Goal: Task Accomplishment & Management: Use online tool/utility

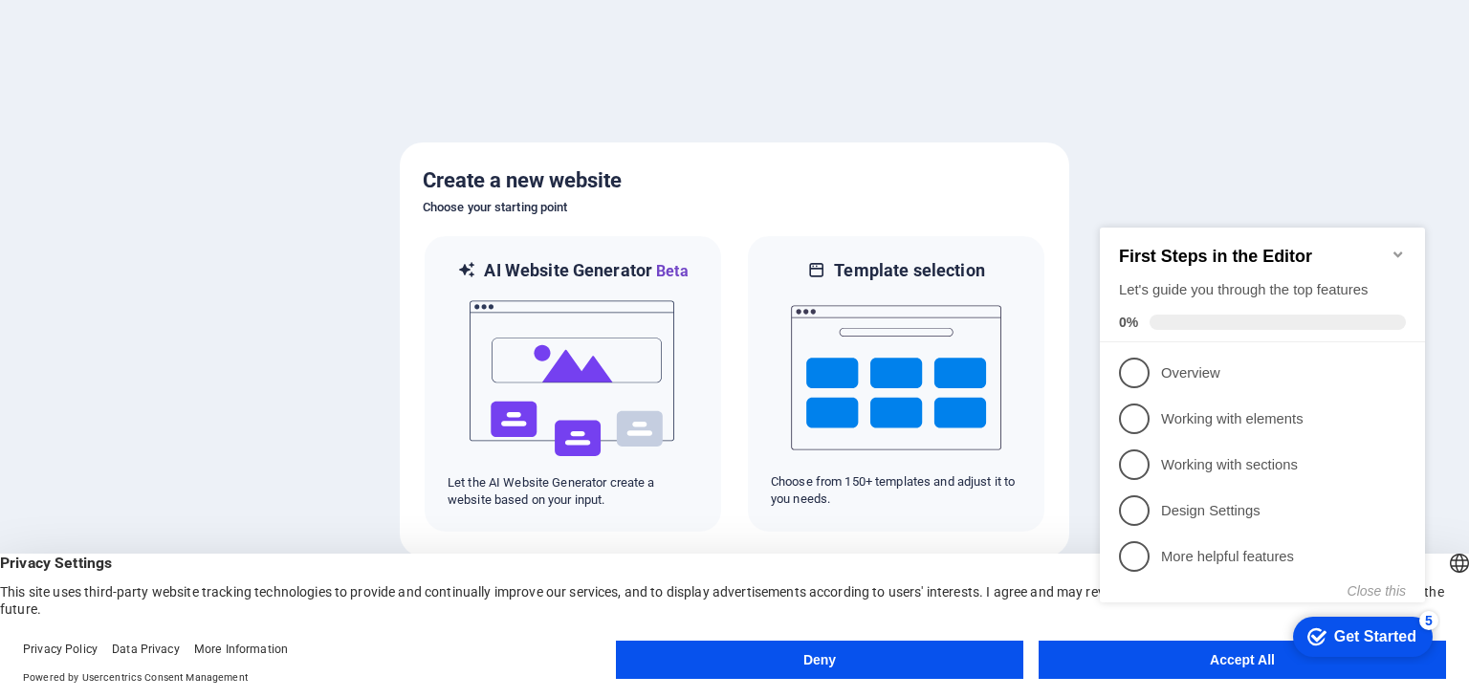
click at [976, 645] on button "Deny" at bounding box center [819, 660] width 407 height 38
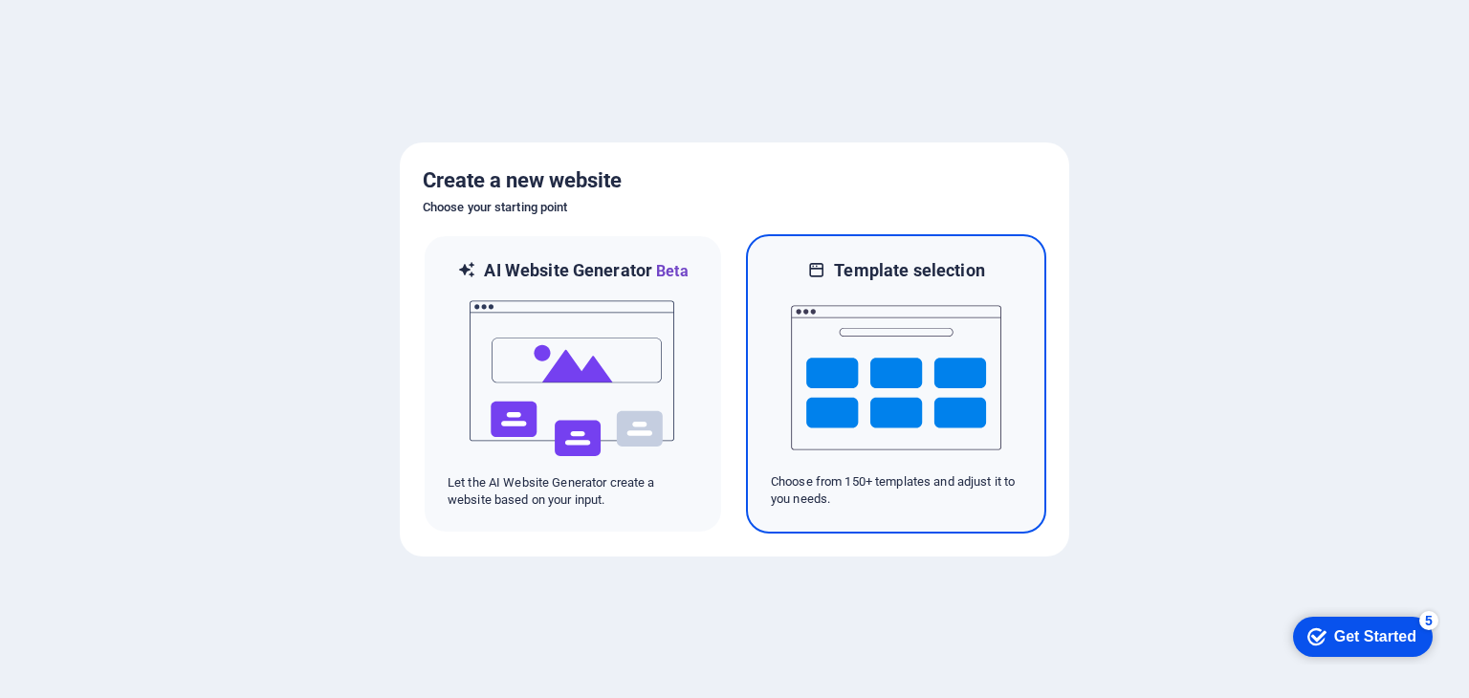
click at [946, 385] on img at bounding box center [896, 377] width 210 height 191
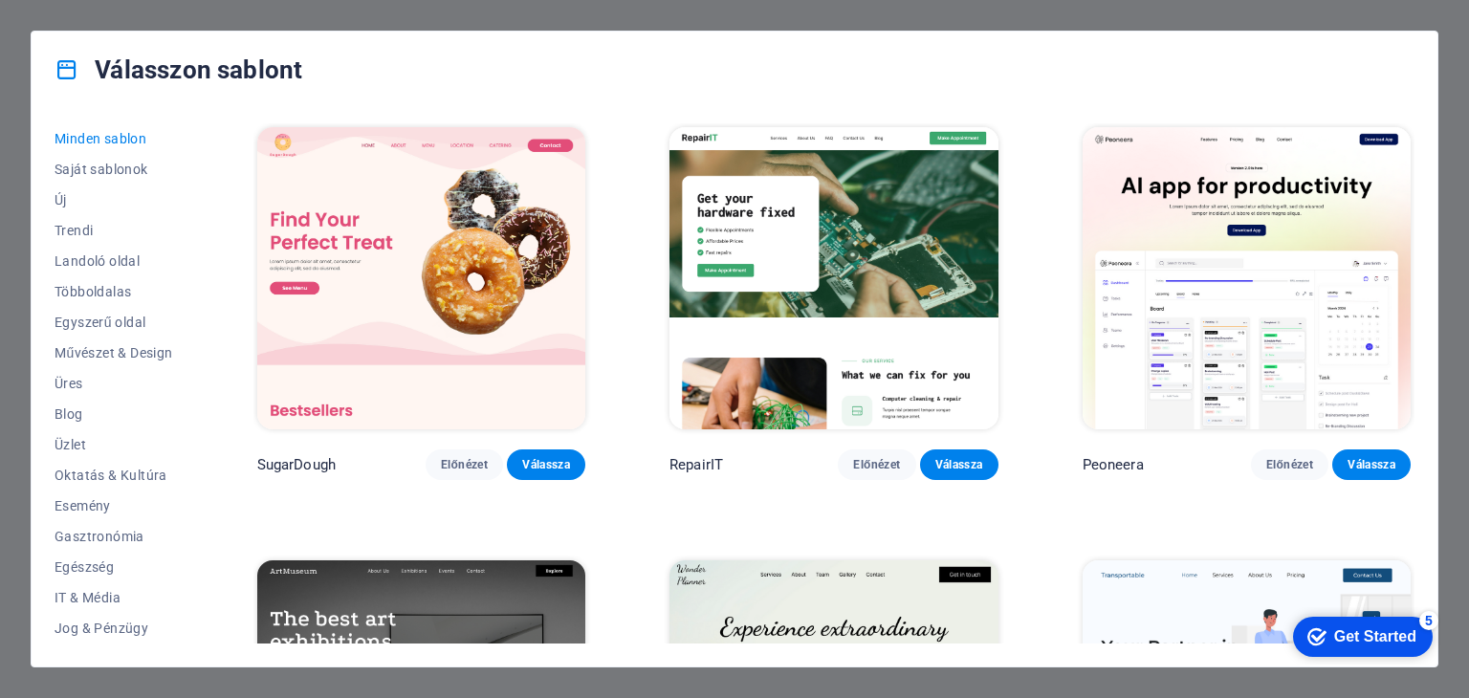
drag, startPoint x: 1416, startPoint y: 132, endPoint x: 1414, endPoint y: 169, distance: 37.4
click at [1414, 169] on div "Minden sablon Saját sablonok Új Trendi Landoló oldal Többoldalas Egyszerű oldal…" at bounding box center [735, 387] width 1406 height 559
click at [126, 173] on span "Saját sablonok" at bounding box center [114, 169] width 119 height 15
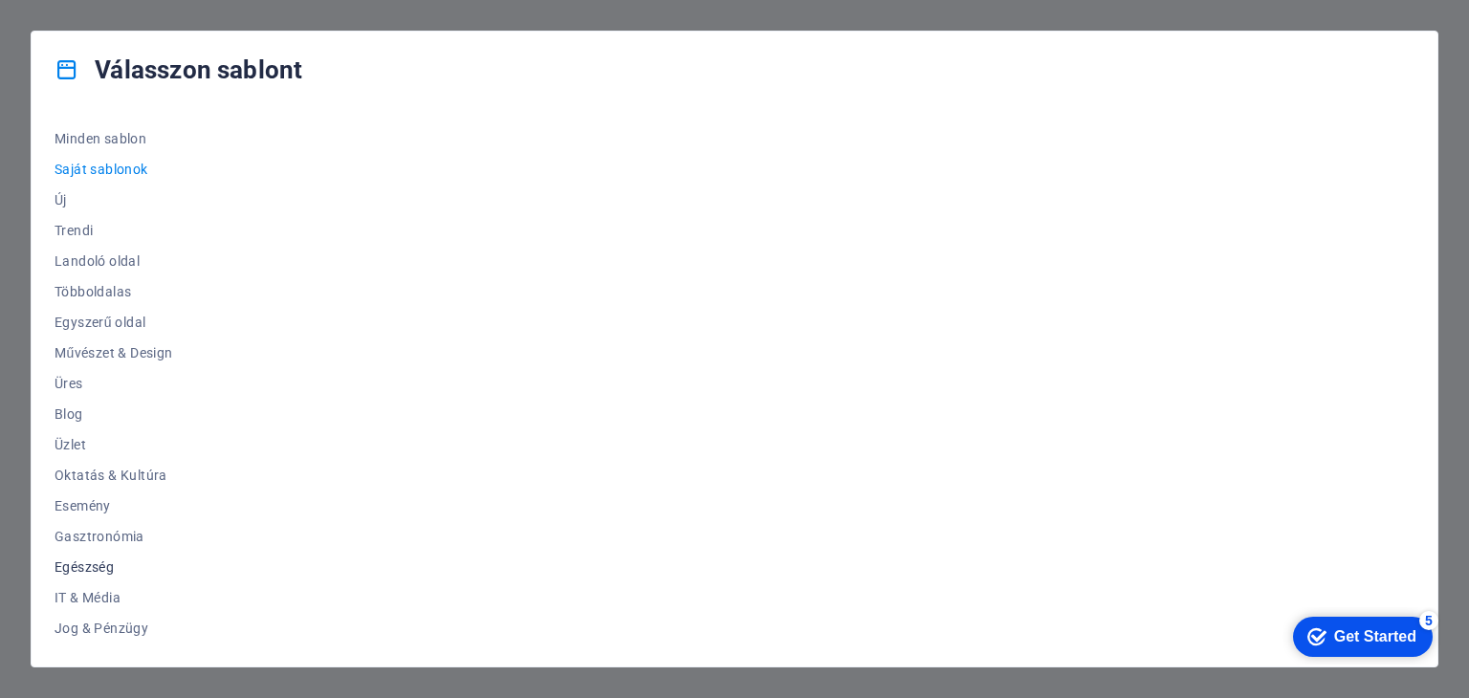
click at [84, 567] on span "Egészség" at bounding box center [114, 567] width 119 height 15
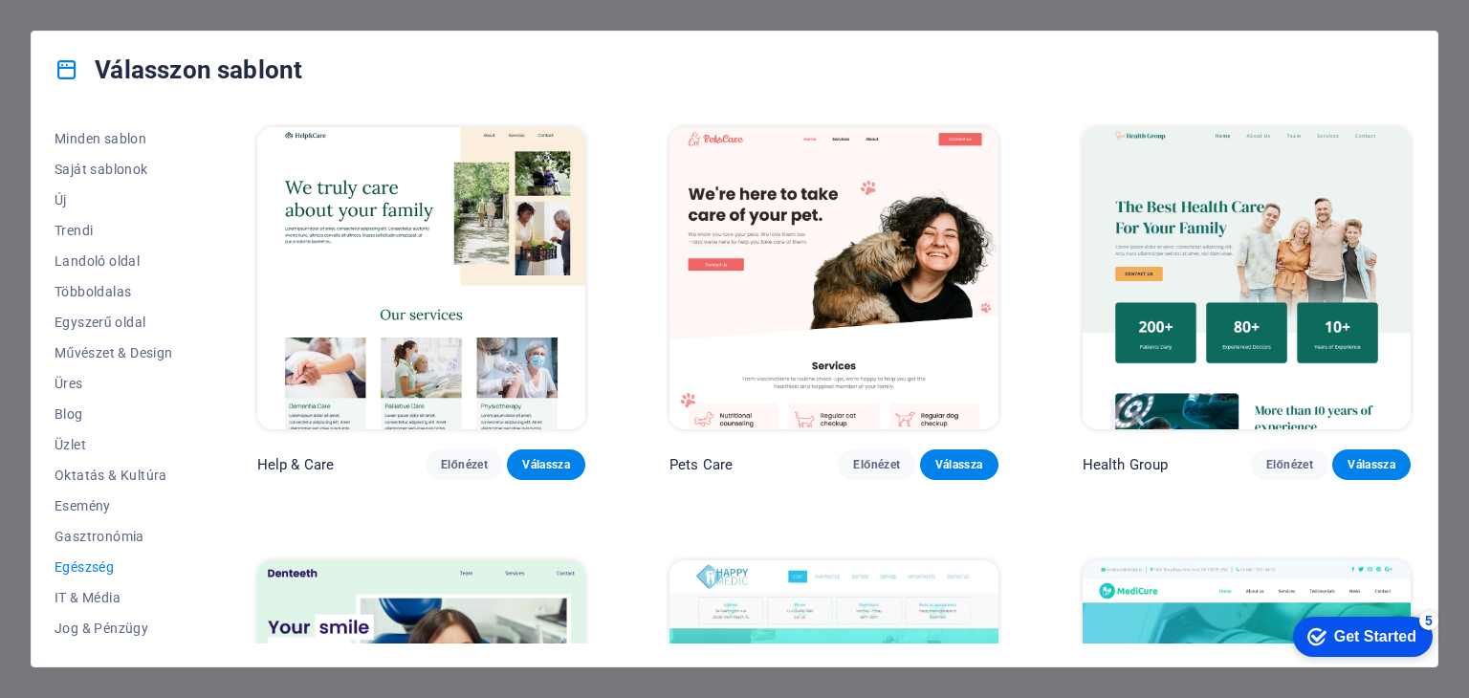
drag, startPoint x: 1416, startPoint y: 210, endPoint x: 1427, endPoint y: 293, distance: 83.1
click at [1427, 293] on div "Minden sablon Saját sablonok Új Trendi Landoló oldal Többoldalas Egyszerű oldal…" at bounding box center [735, 387] width 1406 height 559
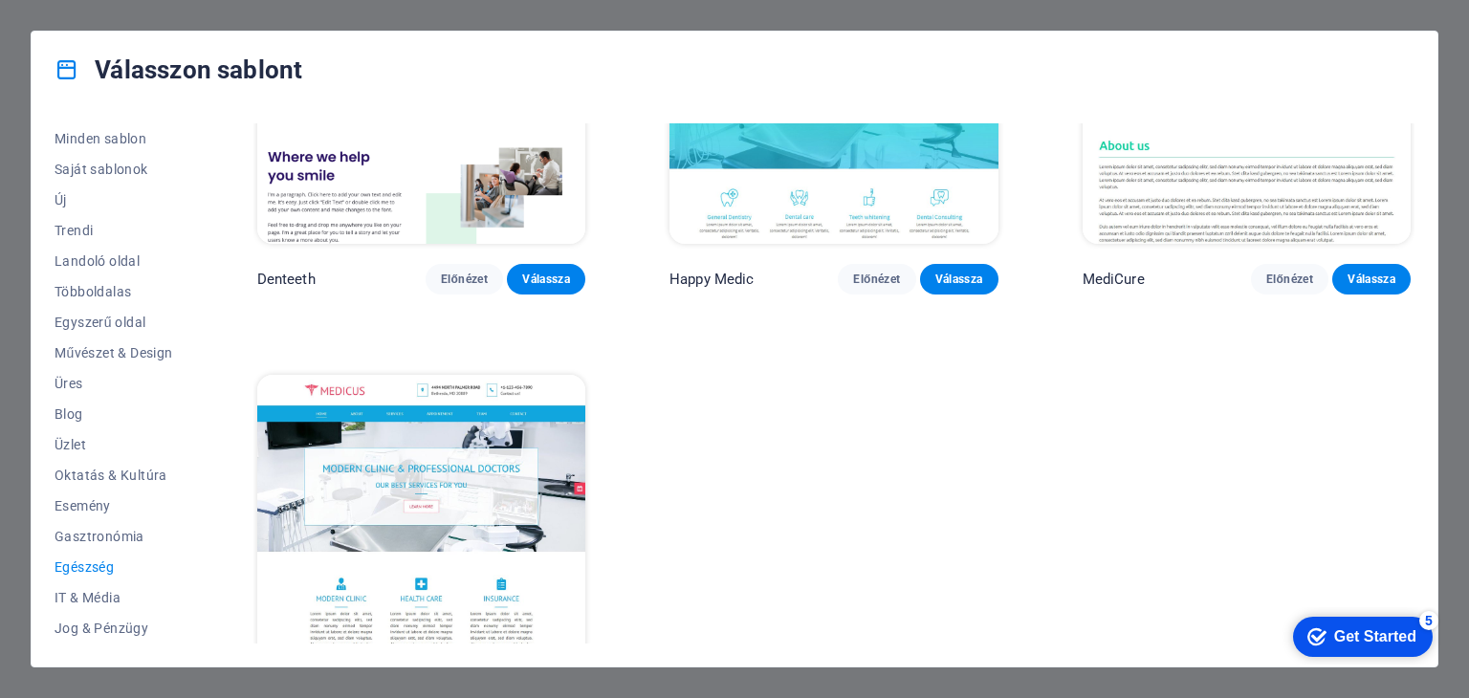
scroll to position [696, 0]
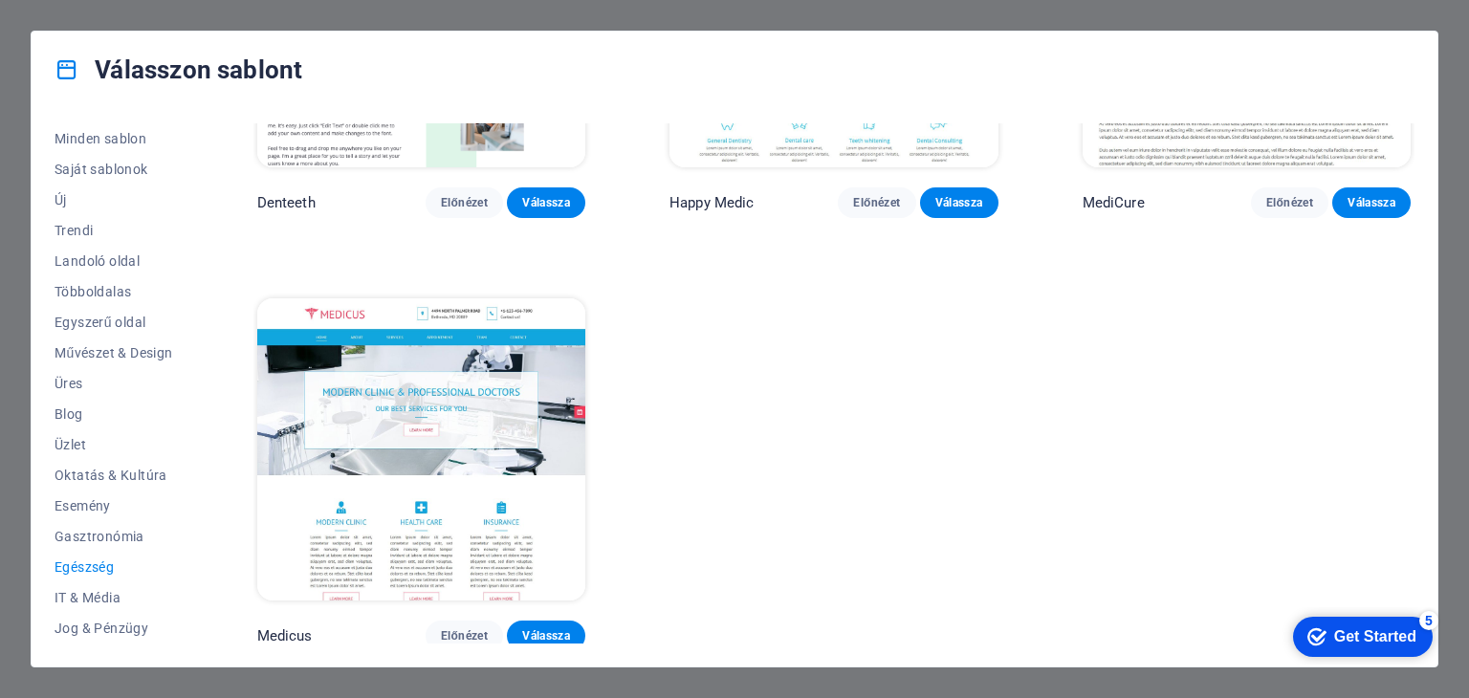
drag, startPoint x: 1412, startPoint y: 292, endPoint x: 158, endPoint y: 43, distance: 1278.4
click at [1356, 635] on div "Get Started" at bounding box center [1375, 636] width 82 height 17
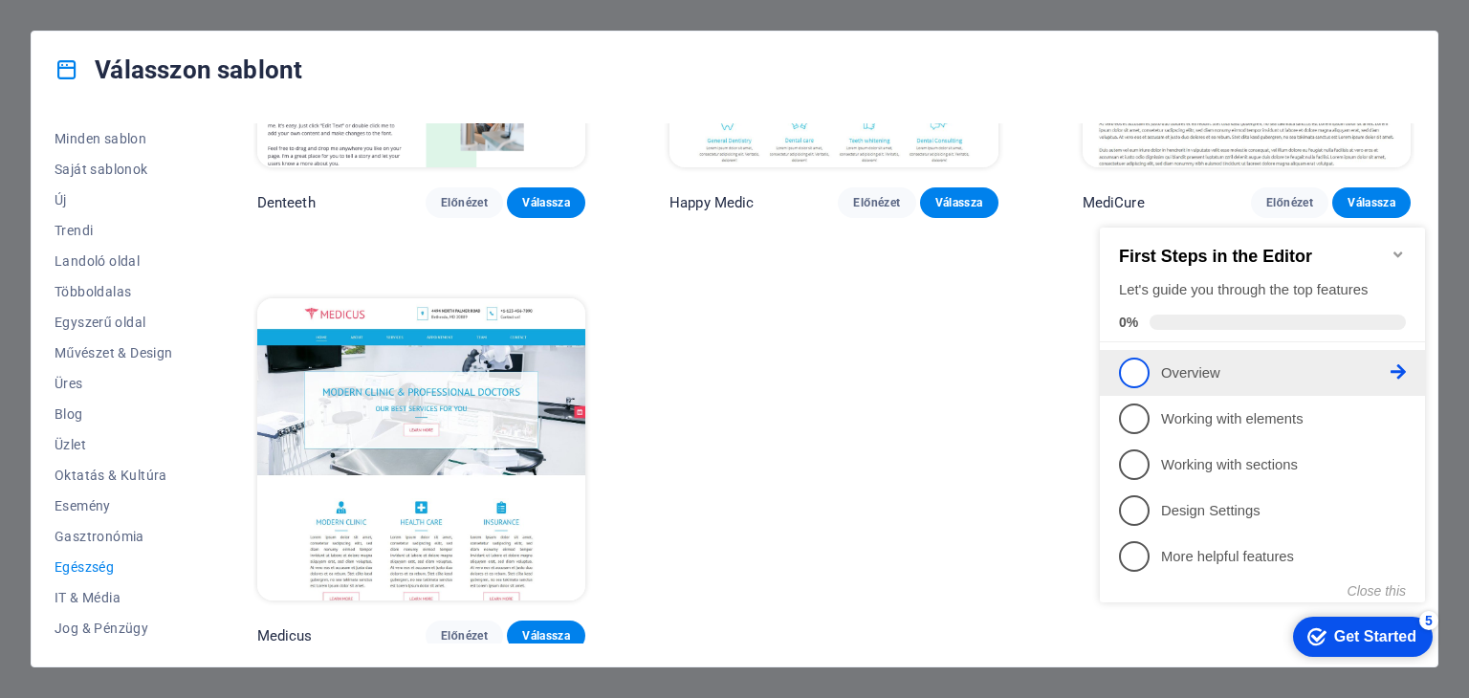
click at [1193, 368] on p "Overview - incomplete" at bounding box center [1276, 373] width 230 height 20
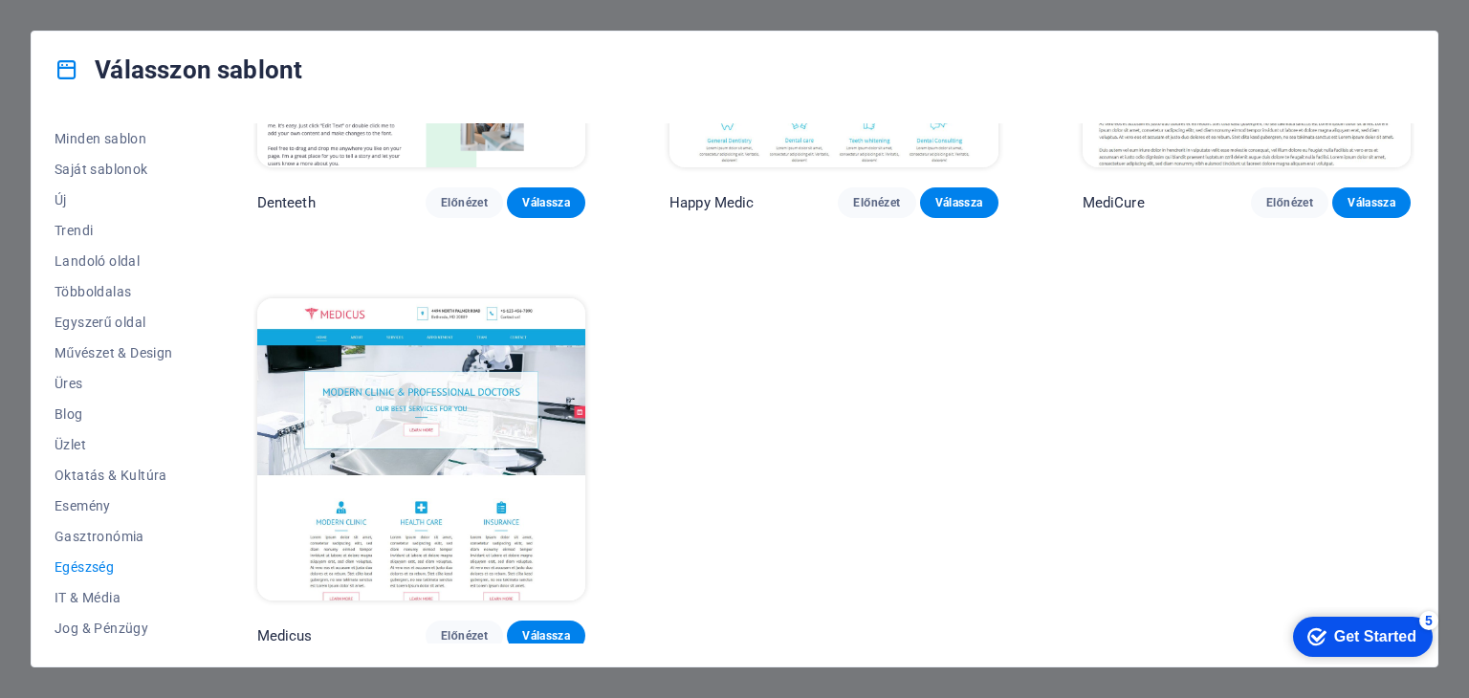
drag, startPoint x: 203, startPoint y: 333, endPoint x: 192, endPoint y: 344, distance: 15.6
click at [192, 344] on div "Minden sablon Saját sablonok Új Trendi Landoló oldal Többoldalas Egyszerű oldal…" at bounding box center [735, 387] width 1406 height 559
click at [120, 164] on span "Saját sablonok" at bounding box center [114, 169] width 119 height 15
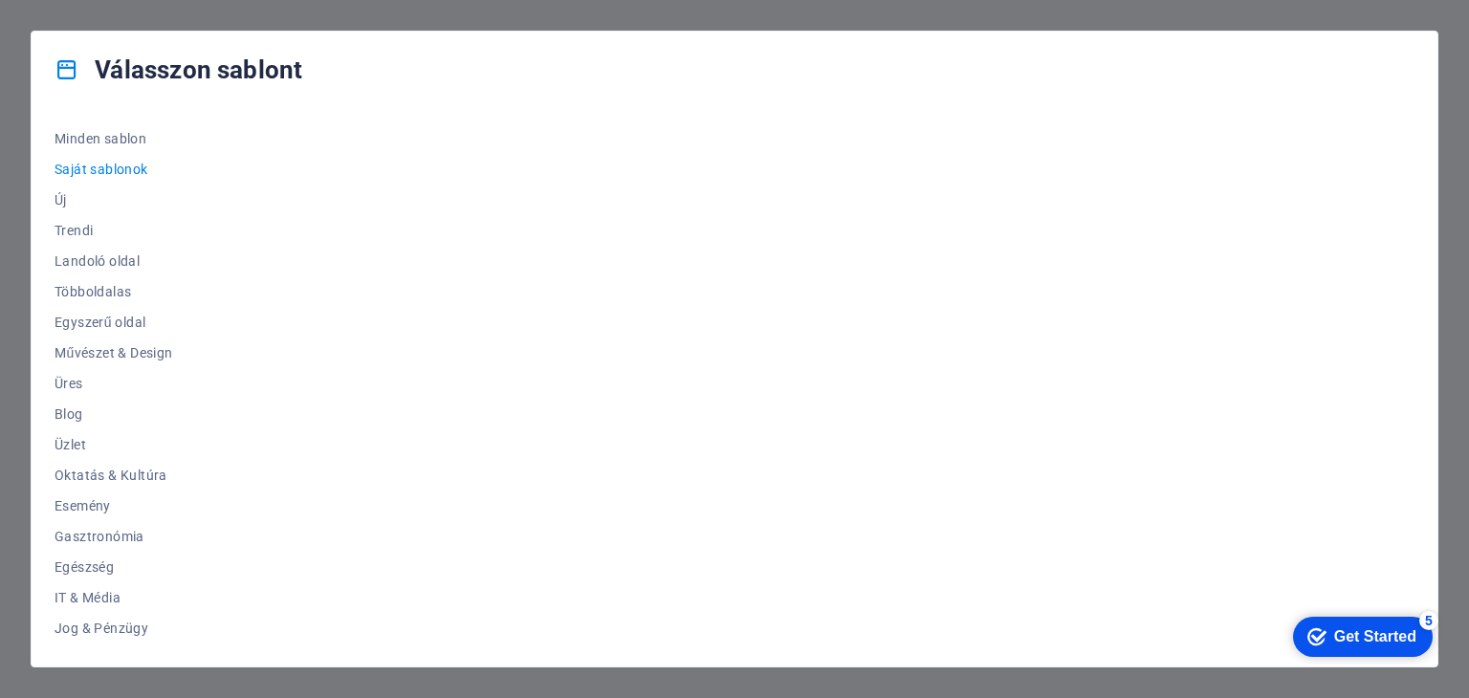
scroll to position [0, 0]
click at [57, 204] on span "Új" at bounding box center [114, 199] width 119 height 15
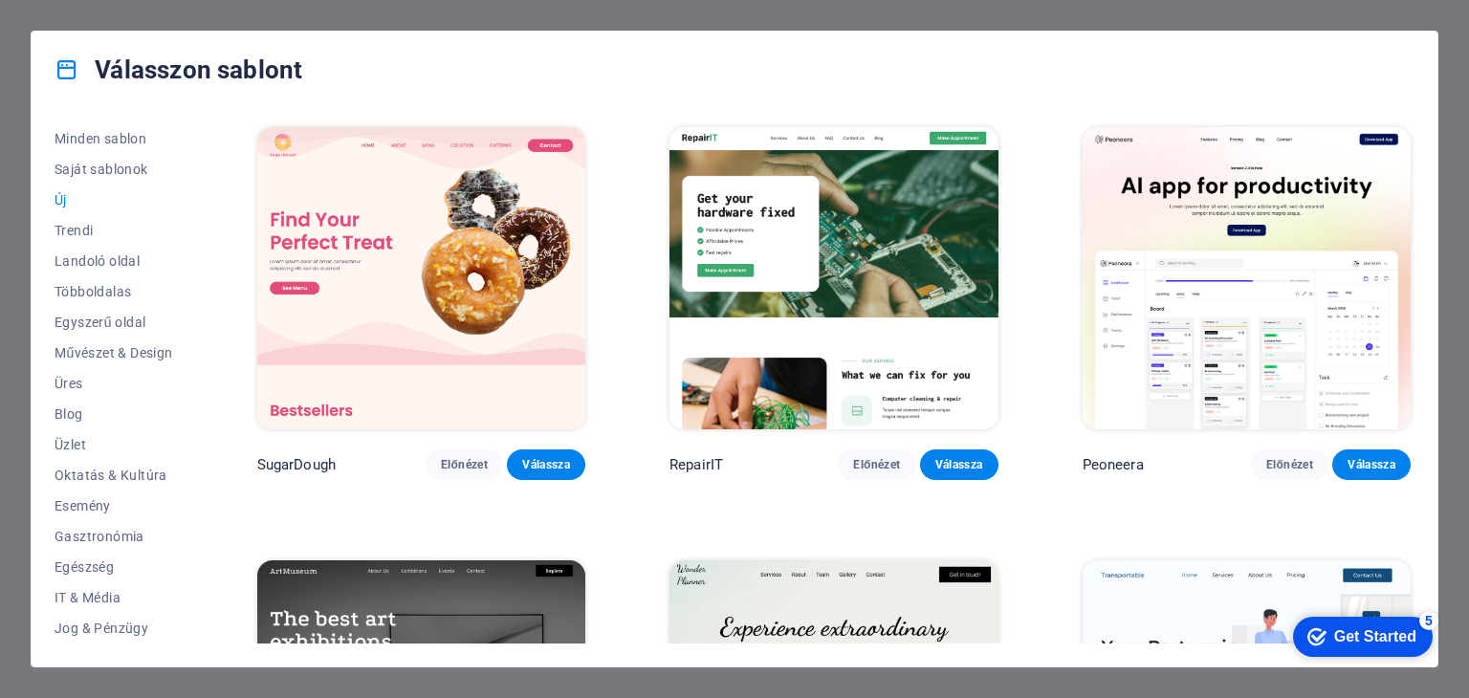
click at [57, 204] on span "Új" at bounding box center [114, 199] width 119 height 15
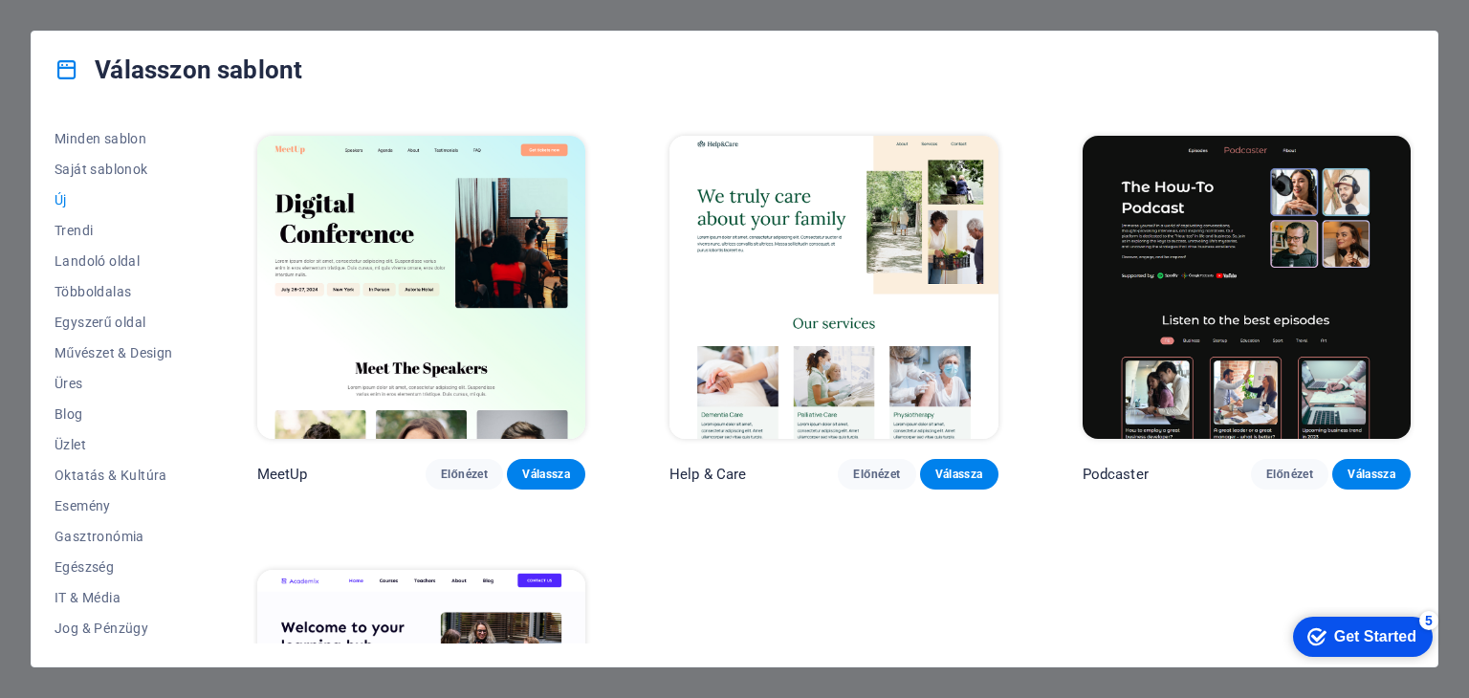
scroll to position [1558, 0]
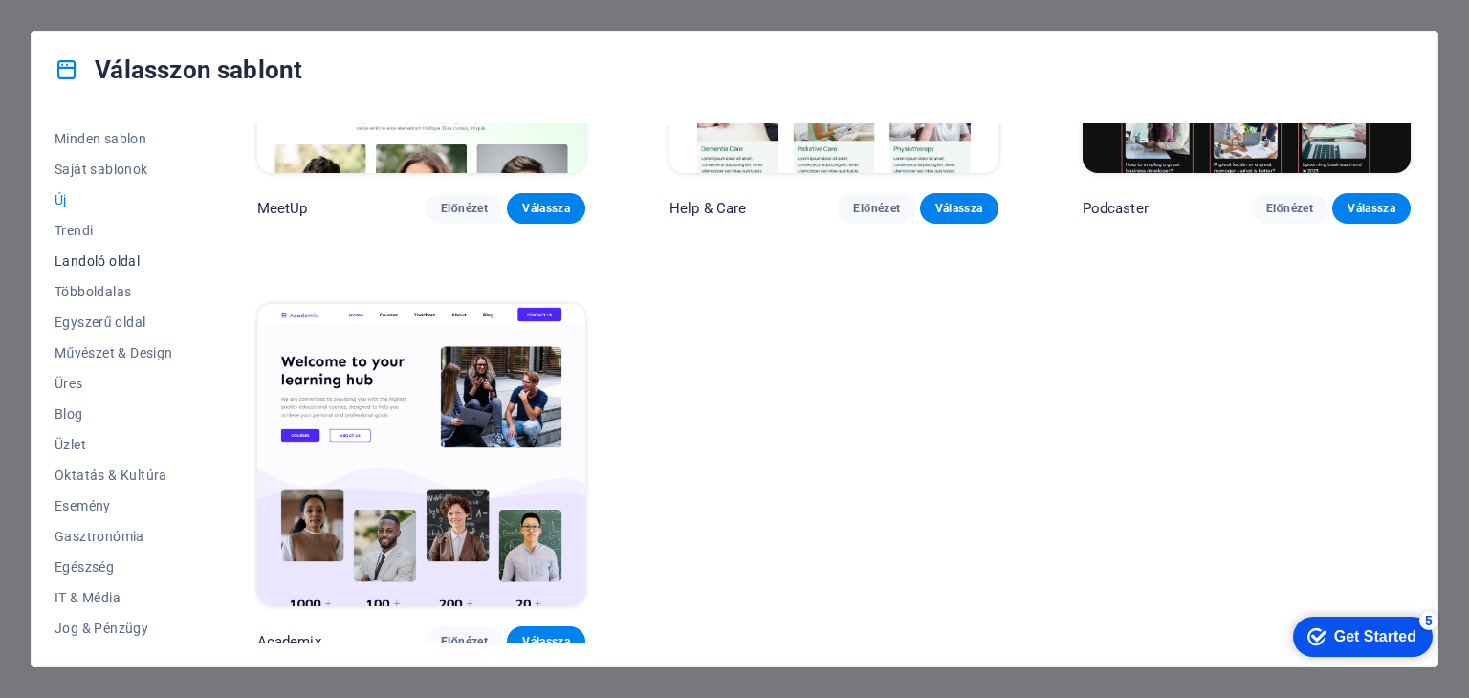
click at [60, 265] on span "Landoló oldal" at bounding box center [114, 260] width 119 height 15
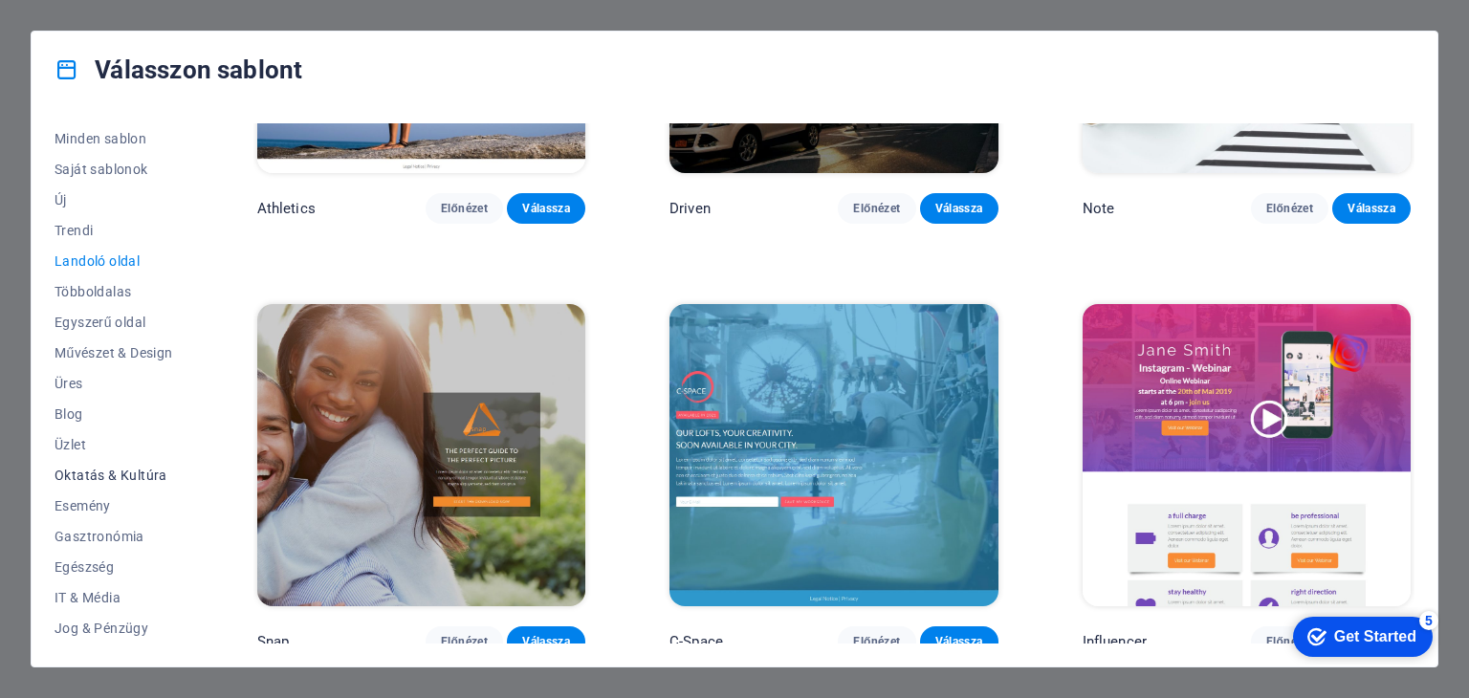
click at [100, 476] on span "Oktatás & Kultúra" at bounding box center [114, 475] width 119 height 15
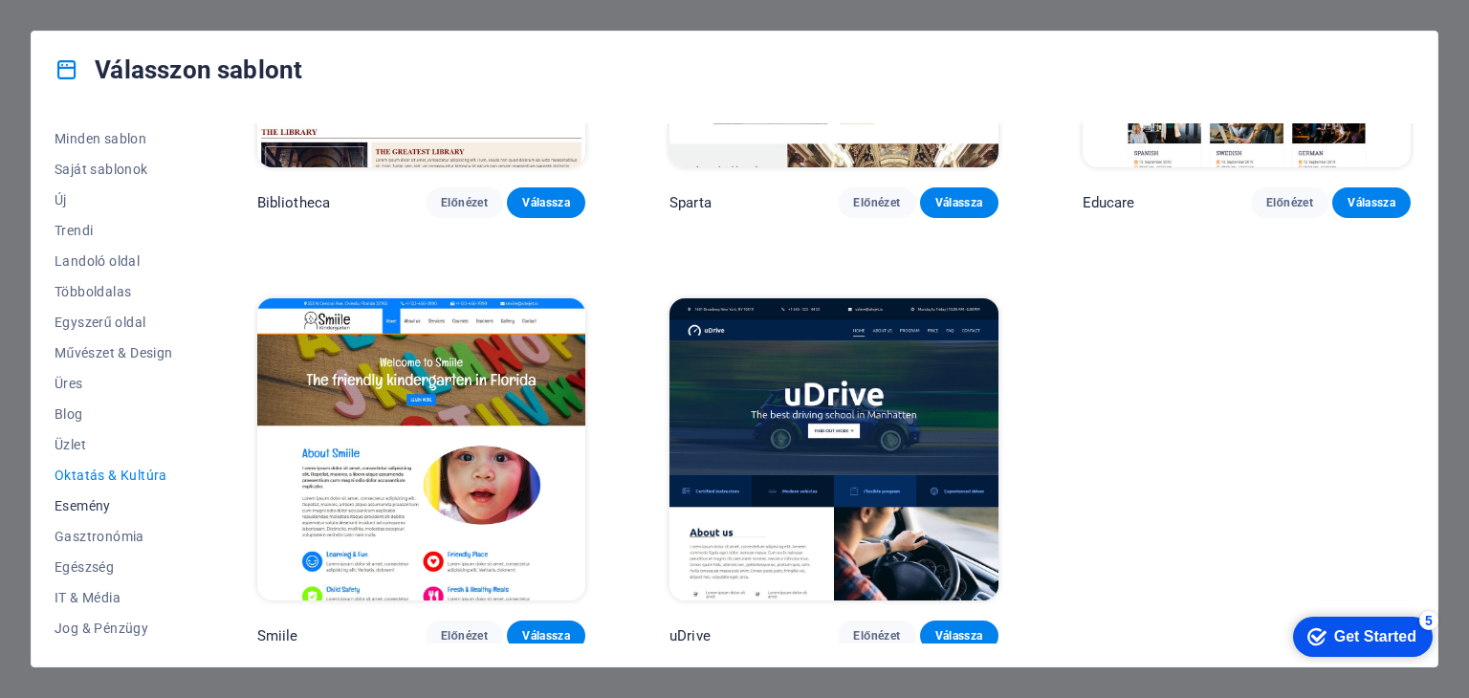
click at [90, 508] on span "Esemény" at bounding box center [114, 505] width 119 height 15
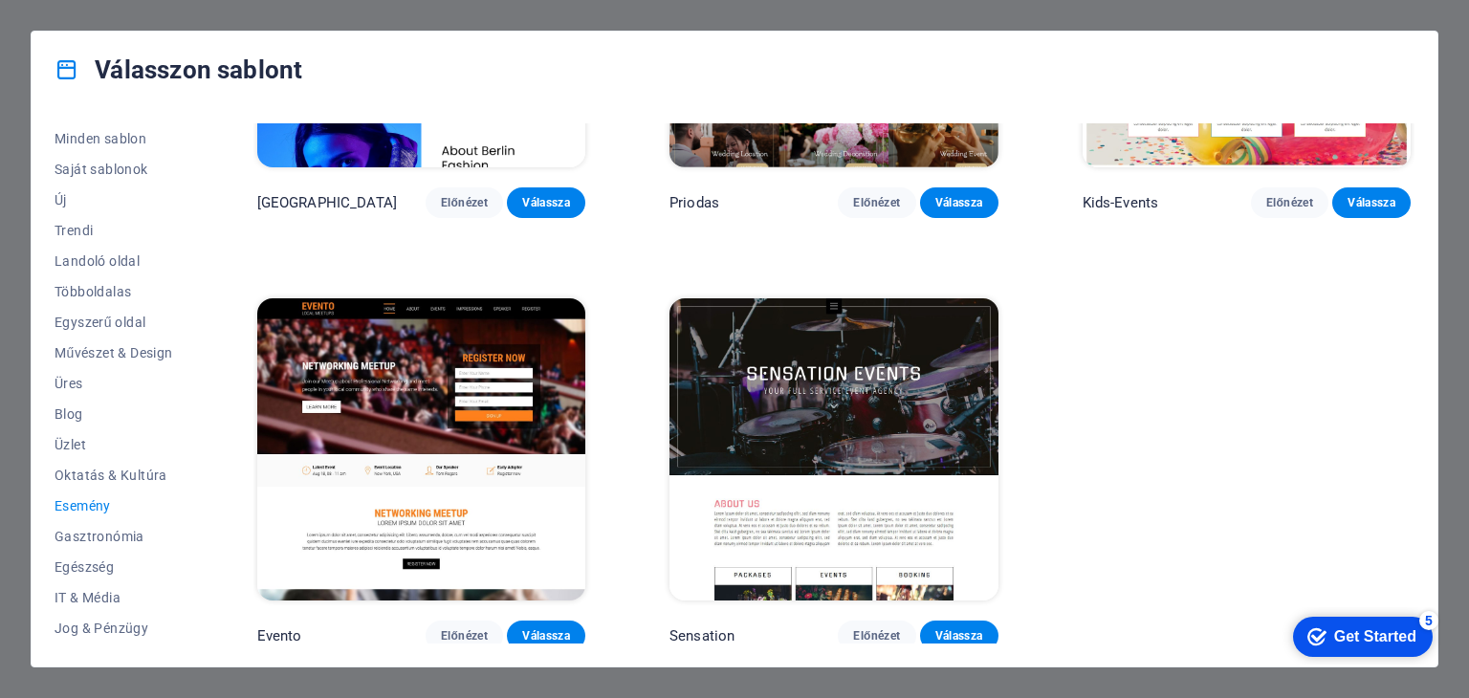
drag, startPoint x: 196, startPoint y: 426, endPoint x: 213, endPoint y: 516, distance: 91.5
click at [213, 516] on div "Minden sablon Saját sablonok Új Trendi Landoló oldal Többoldalas Egyszerű oldal…" at bounding box center [735, 387] width 1406 height 559
click at [81, 571] on span "Egészség" at bounding box center [114, 567] width 119 height 15
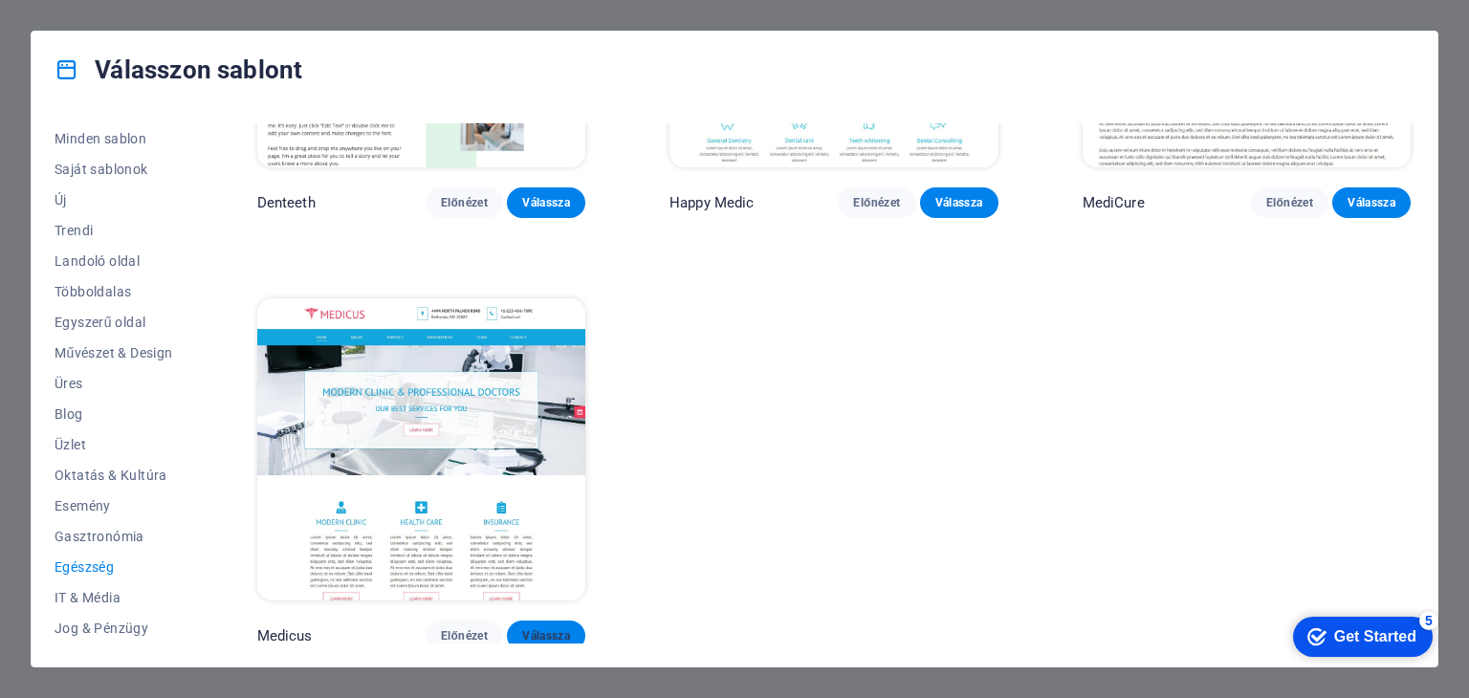
click at [583, 628] on button "Válassza" at bounding box center [546, 636] width 78 height 31
